Goal: Transaction & Acquisition: Subscribe to service/newsletter

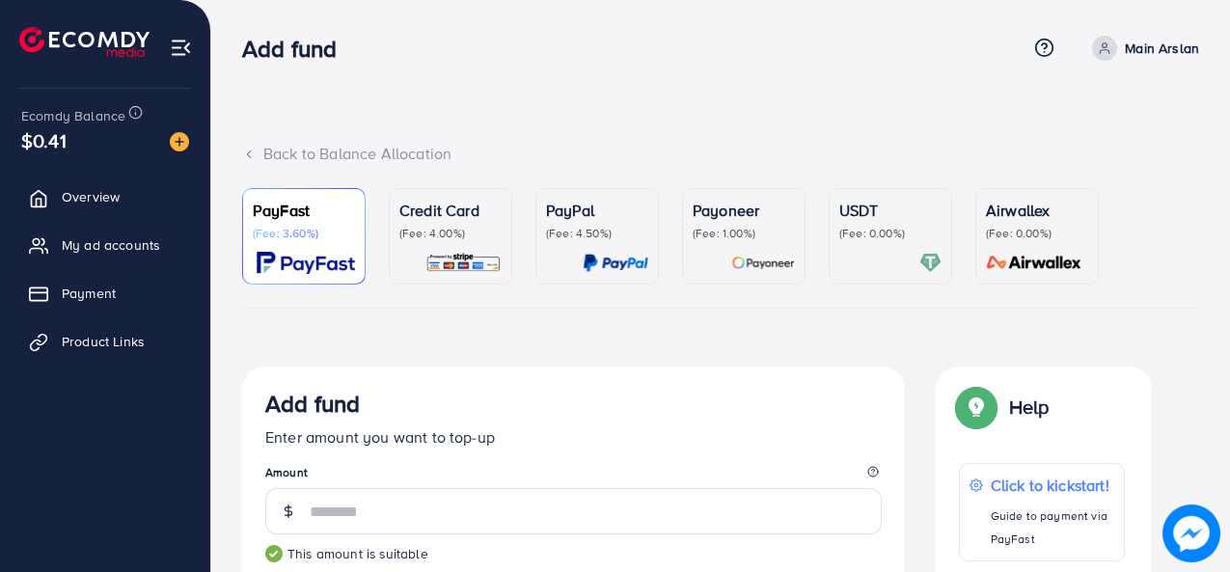
scroll to position [772, 0]
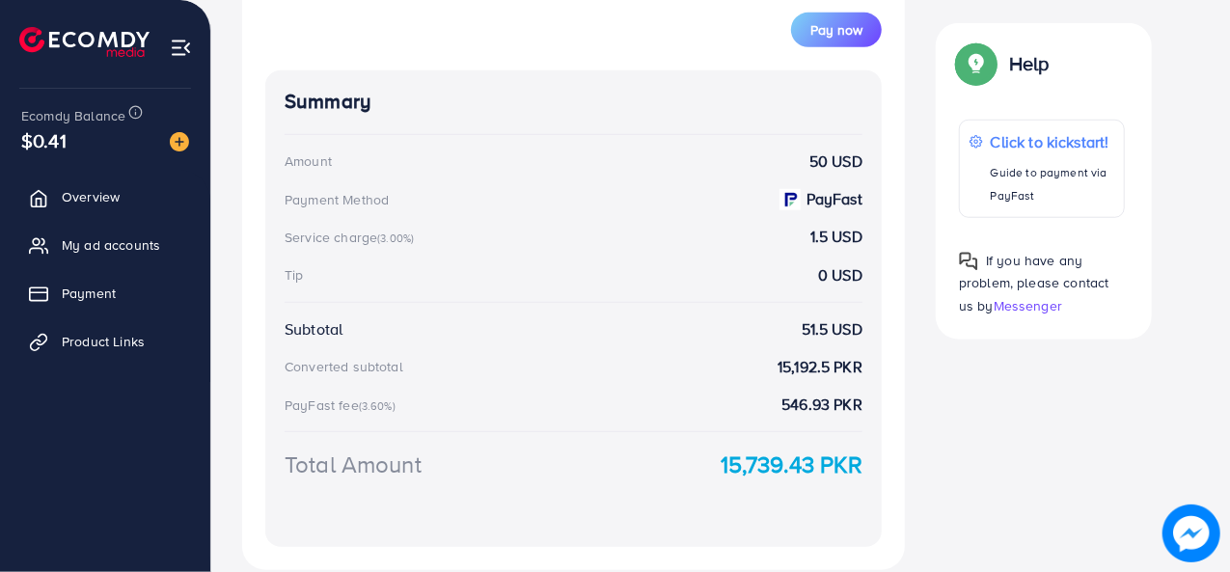
click at [93, 384] on ul "Overview My ad accounts Payment Product Links" at bounding box center [105, 321] width 210 height 303
click at [185, 48] on img at bounding box center [181, 48] width 22 height 22
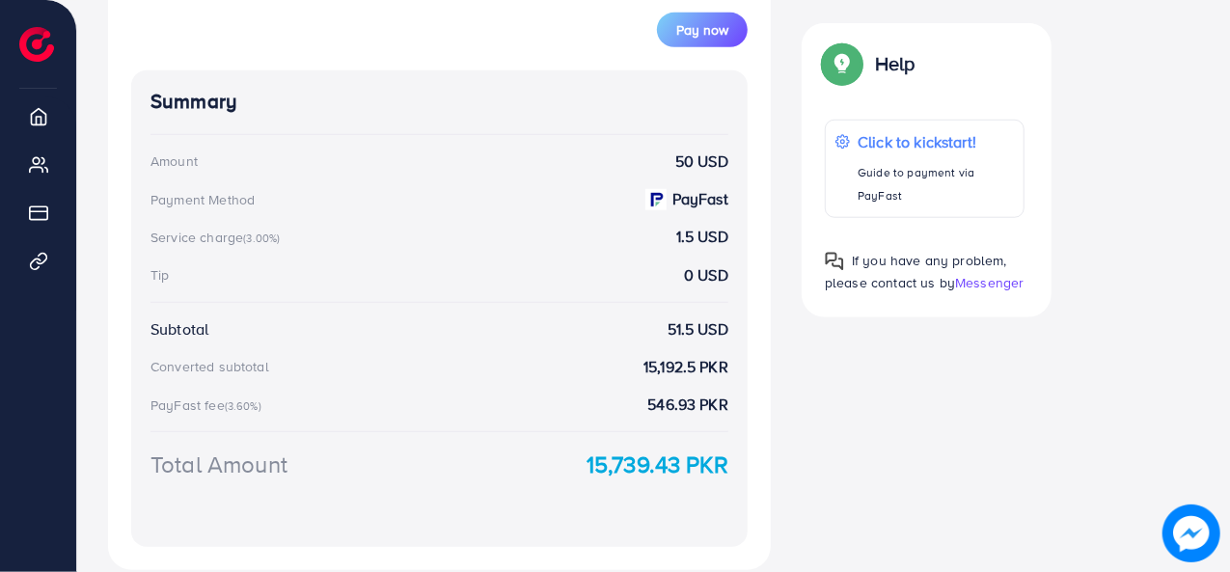
click at [185, 48] on div "Add fund Enter amount you want to top-up Amount ** This amount is suitable $50 …" at bounding box center [439, 82] width 663 height 975
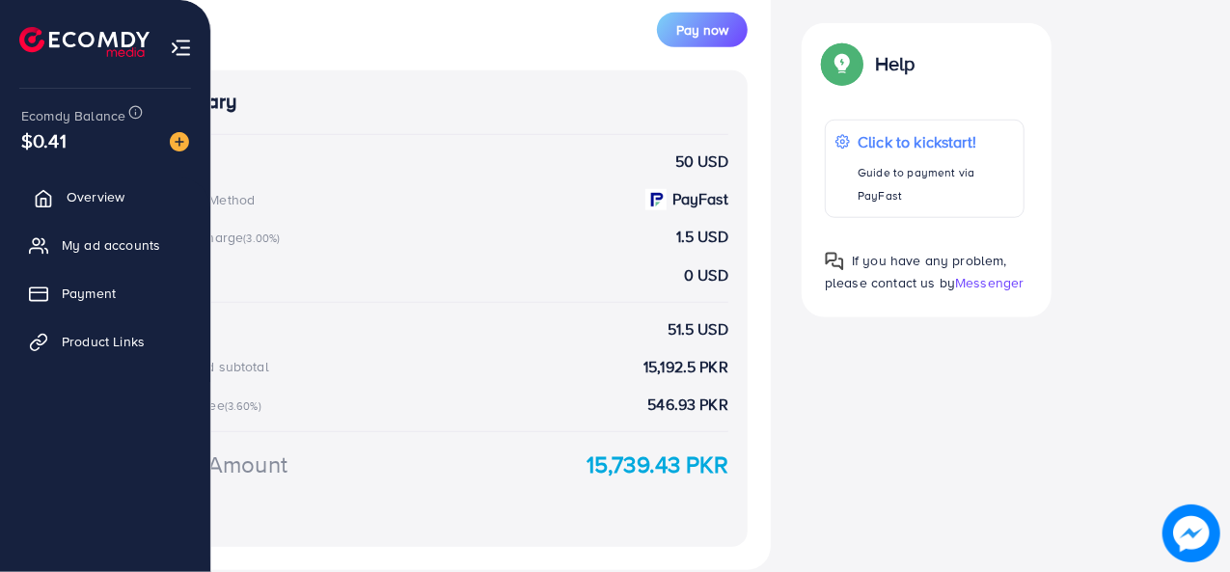
click at [104, 198] on span "Overview" at bounding box center [96, 196] width 58 height 19
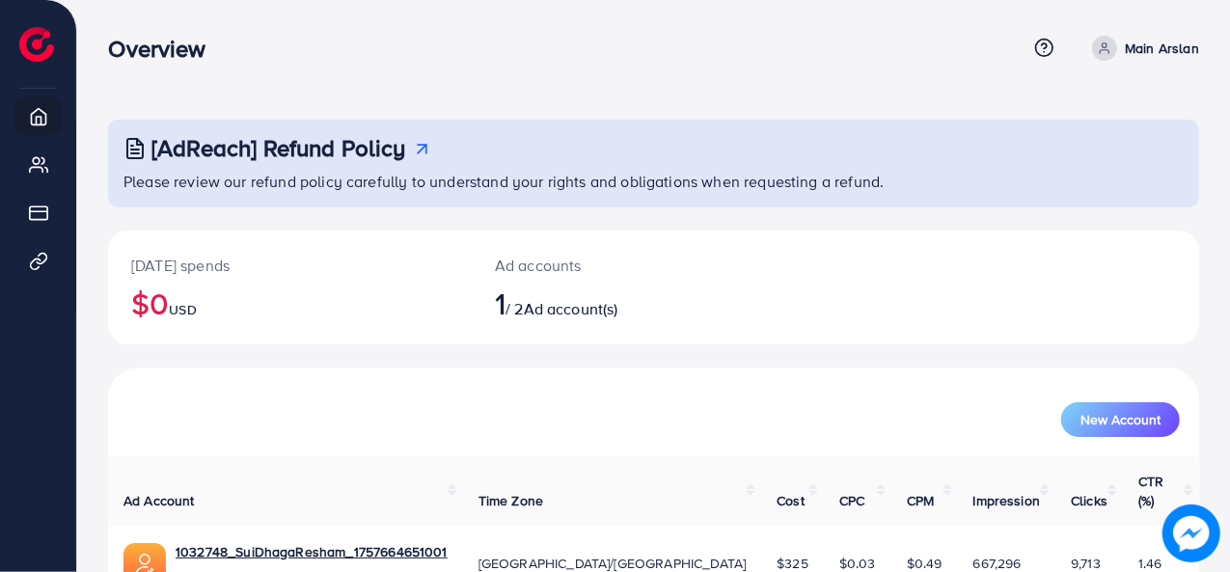
click at [1149, 49] on p "Main Arslan" at bounding box center [1162, 48] width 74 height 23
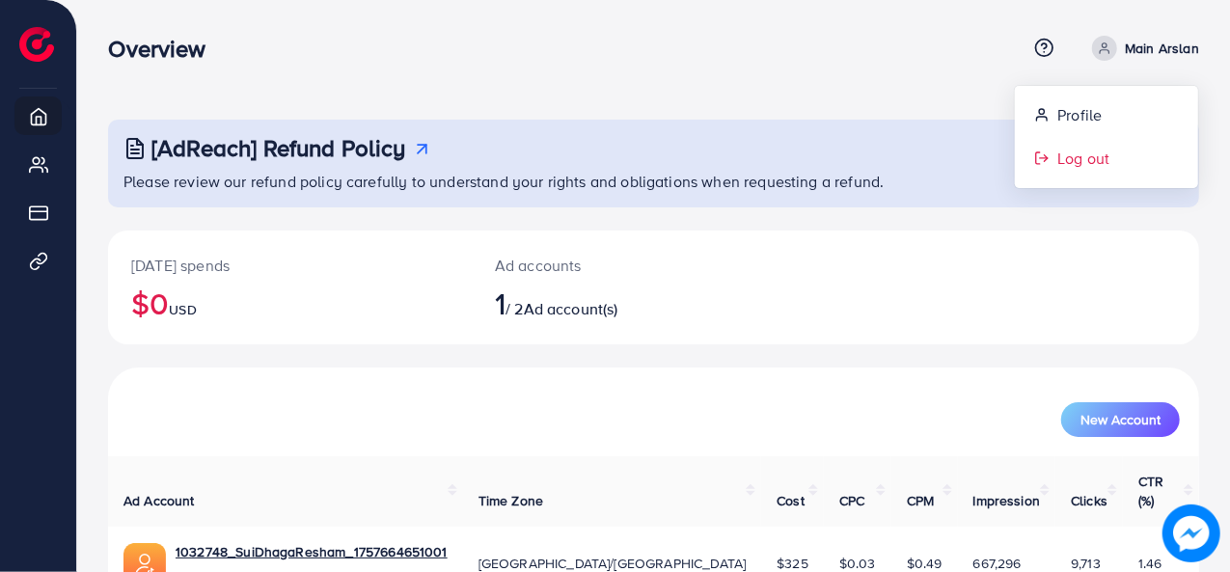
click at [1084, 150] on span "Log out" at bounding box center [1083, 158] width 52 height 23
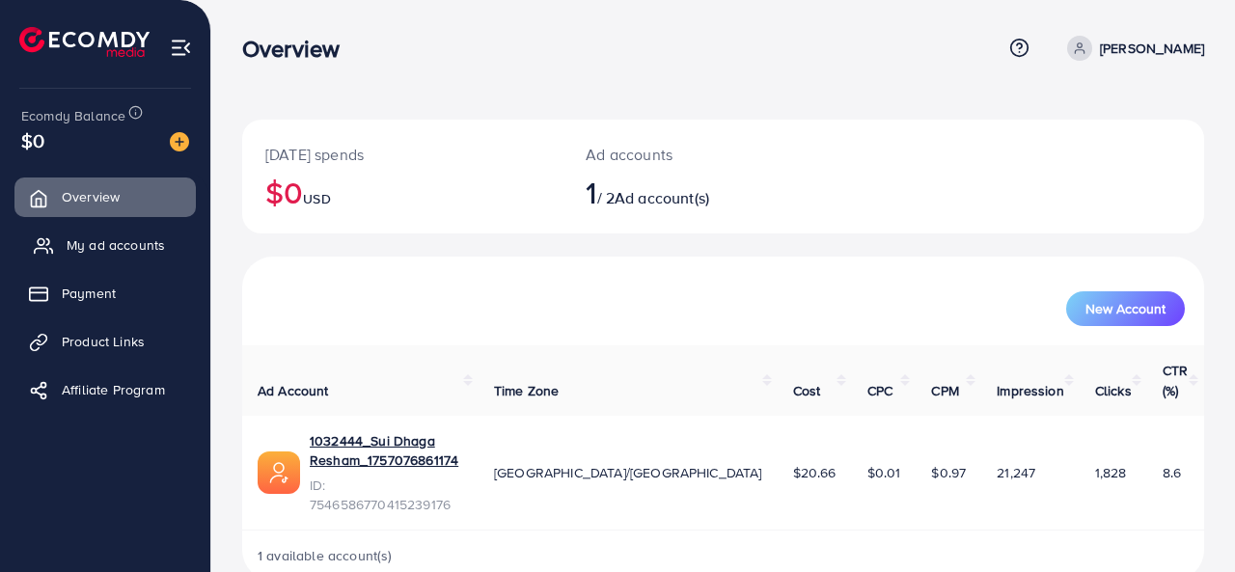
click at [128, 254] on span "My ad accounts" at bounding box center [116, 244] width 98 height 19
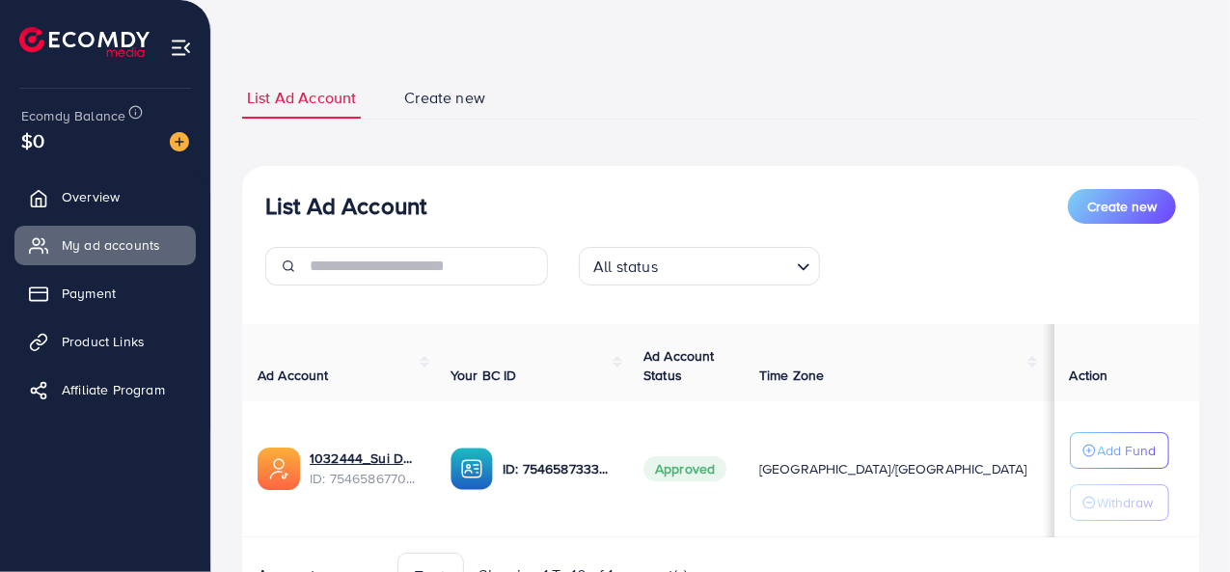
scroll to position [96, 0]
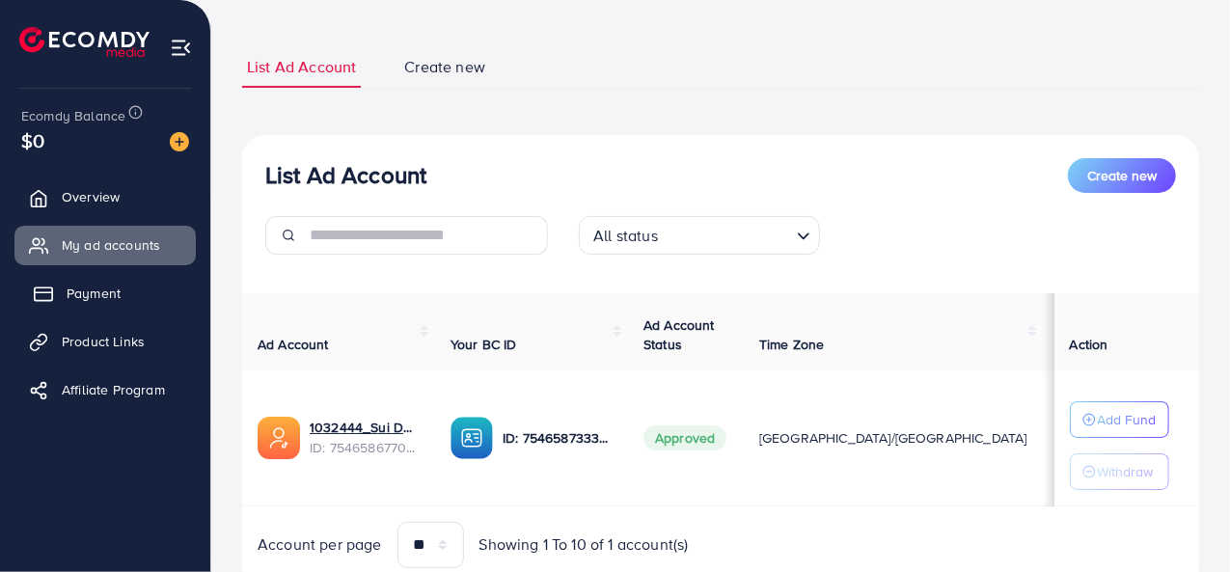
click at [108, 306] on link "Payment" at bounding box center [104, 293] width 181 height 39
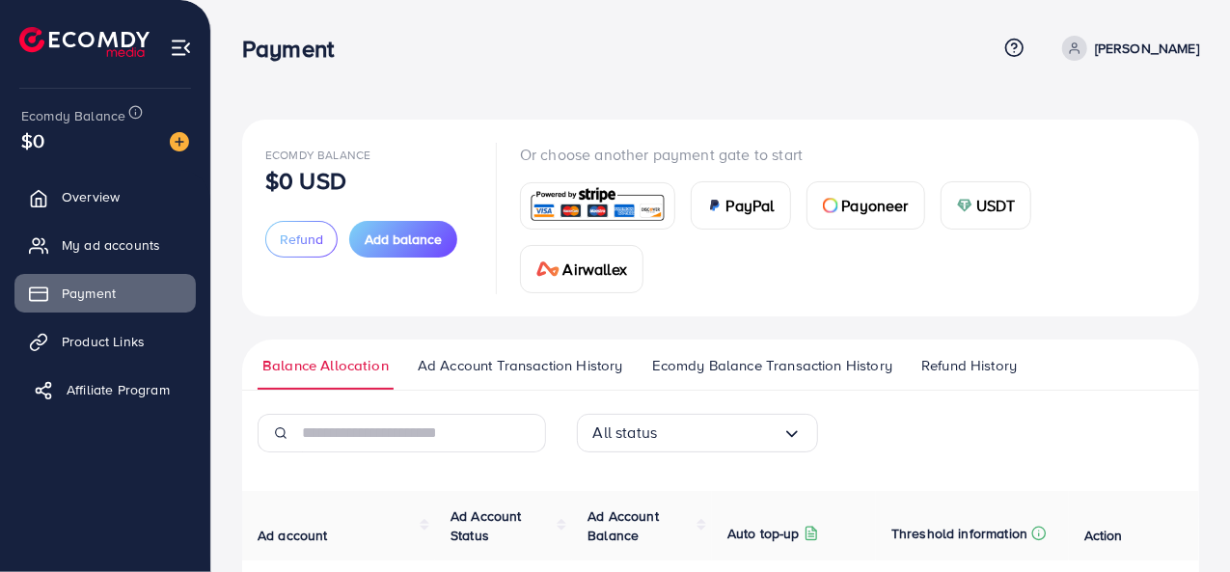
click at [110, 387] on span "Affiliate Program" at bounding box center [118, 389] width 103 height 19
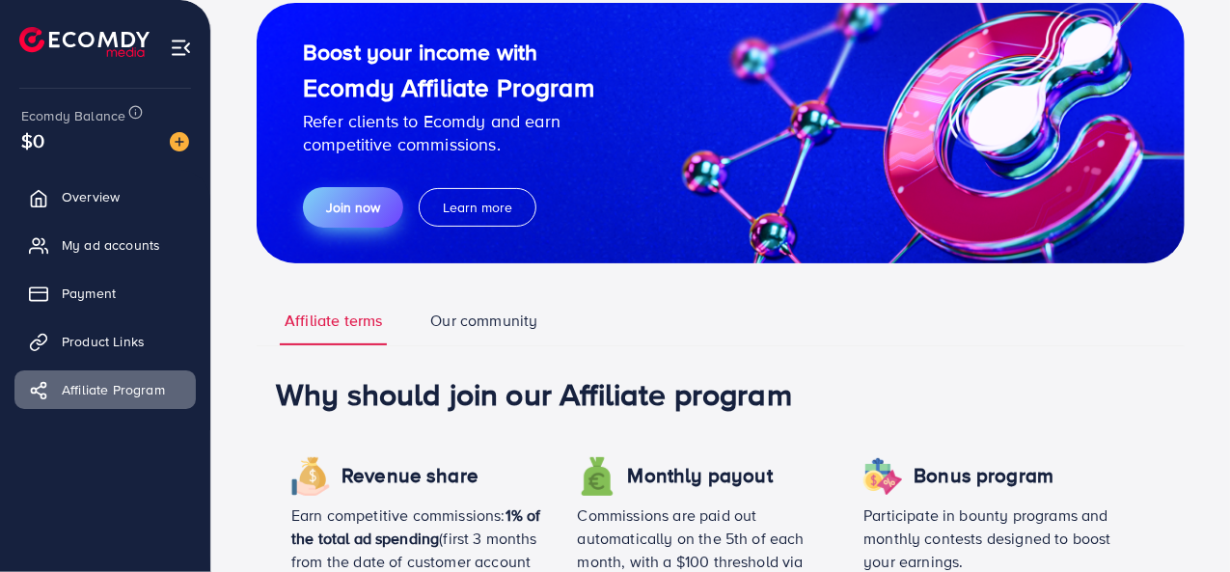
scroll to position [20, 0]
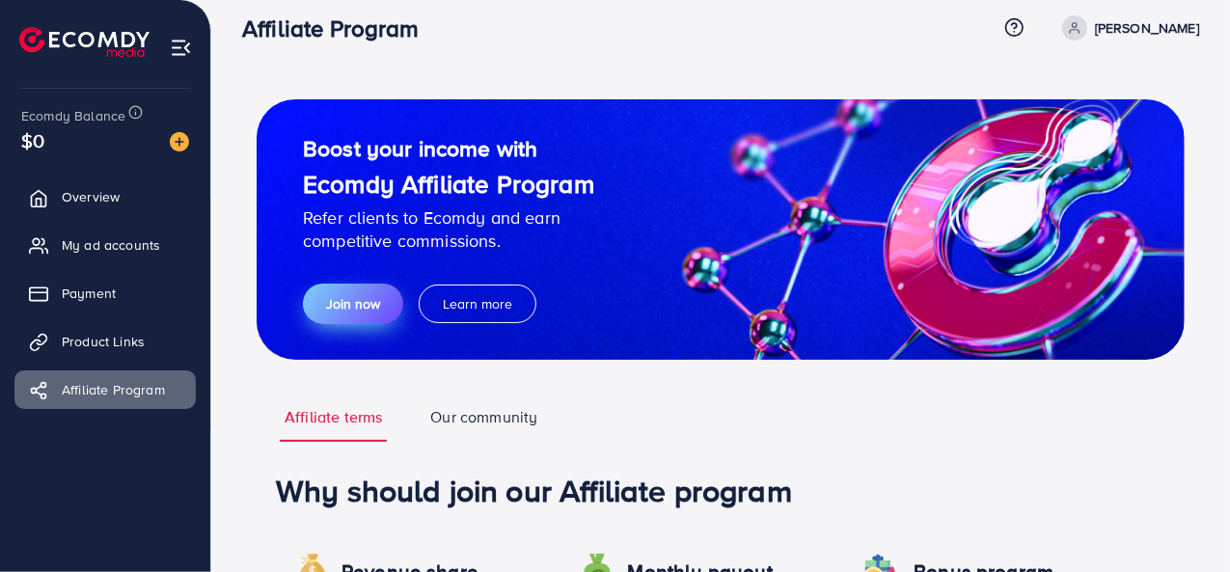
click at [341, 295] on span "Join now" at bounding box center [353, 303] width 54 height 19
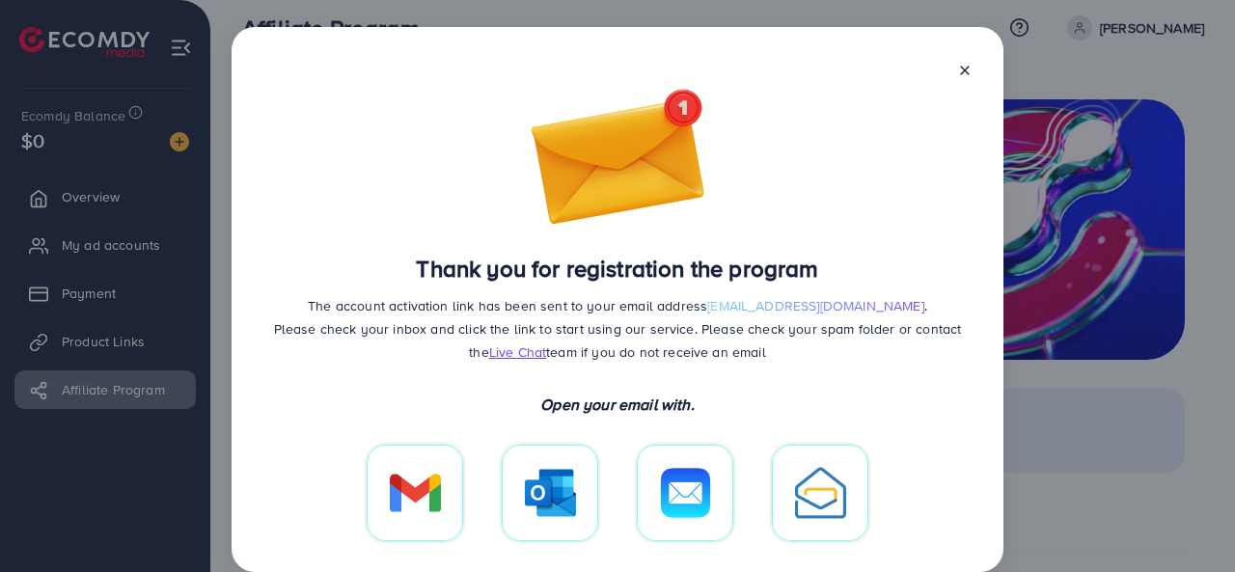
click at [961, 68] on icon at bounding box center [964, 70] width 15 height 15
